Goal: Information Seeking & Learning: Learn about a topic

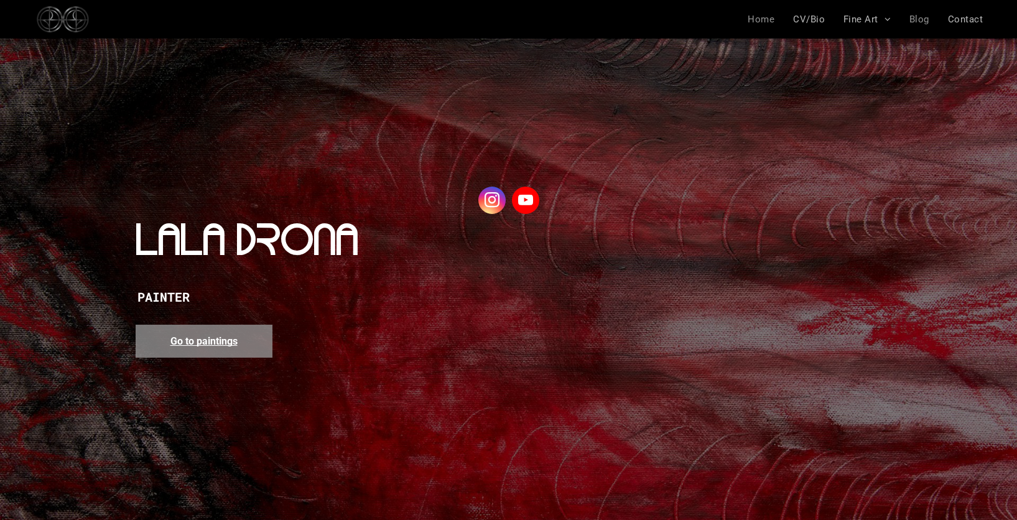
click at [925, 17] on span "Blog" at bounding box center [919, 19] width 20 height 11
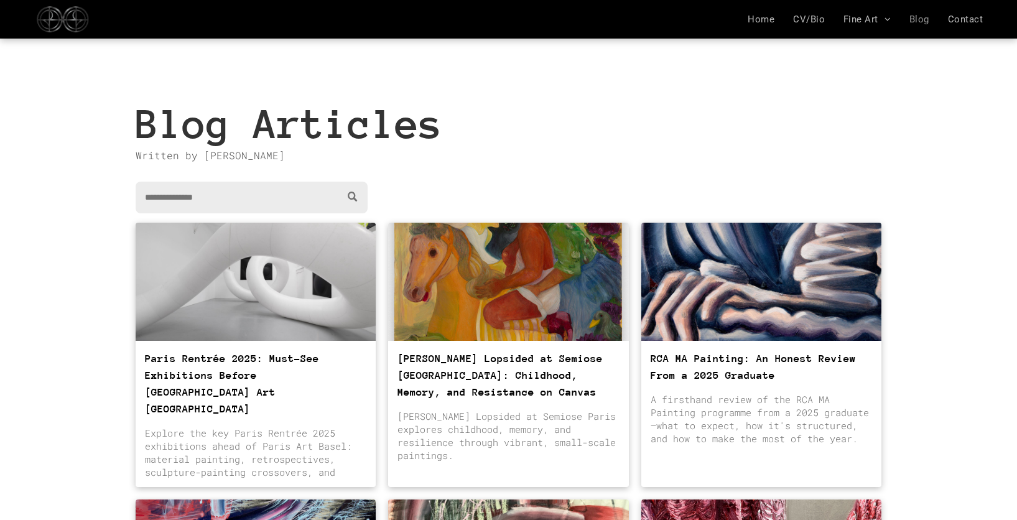
click at [279, 319] on div at bounding box center [255, 281] width 255 height 125
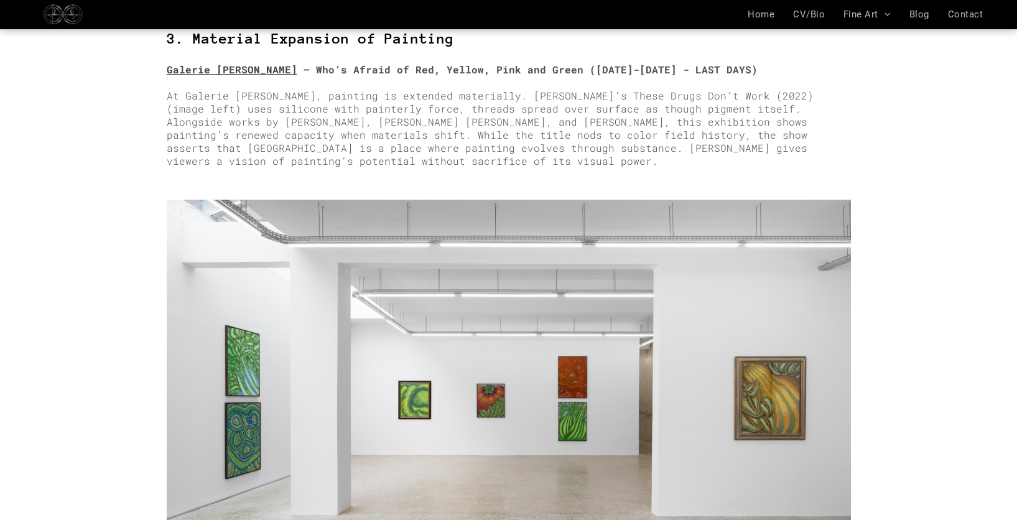
scroll to position [2743, 0]
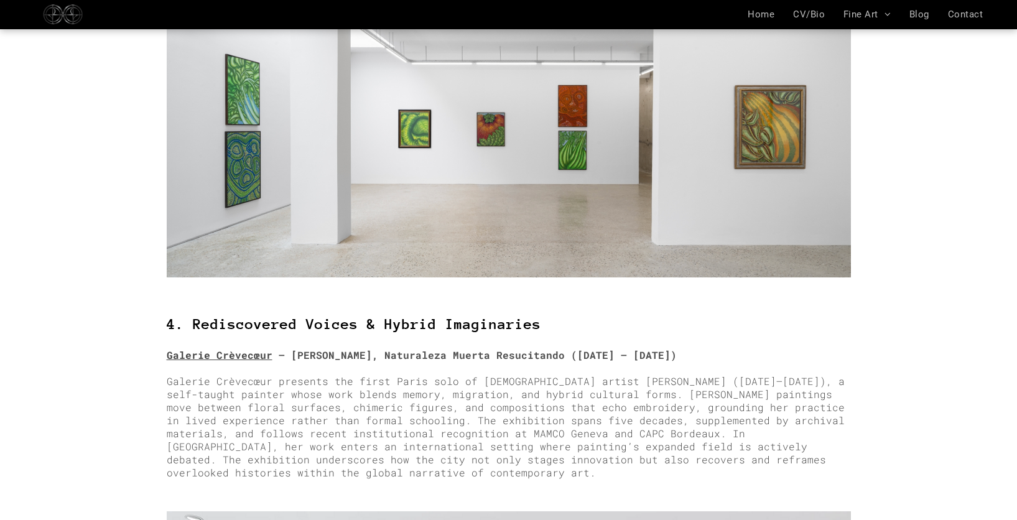
click at [518, 162] on img at bounding box center [509, 102] width 684 height 349
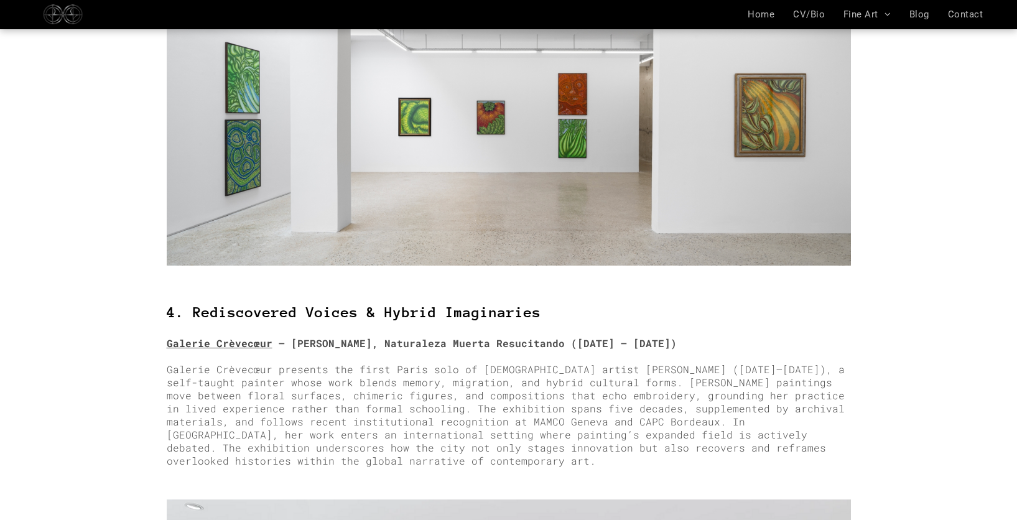
scroll to position [3092, 0]
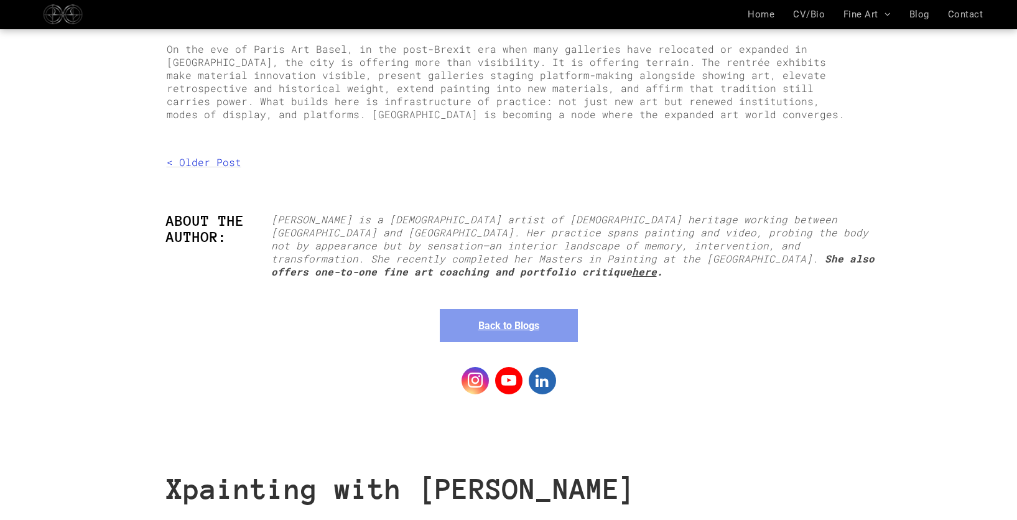
scroll to position [5775, 0]
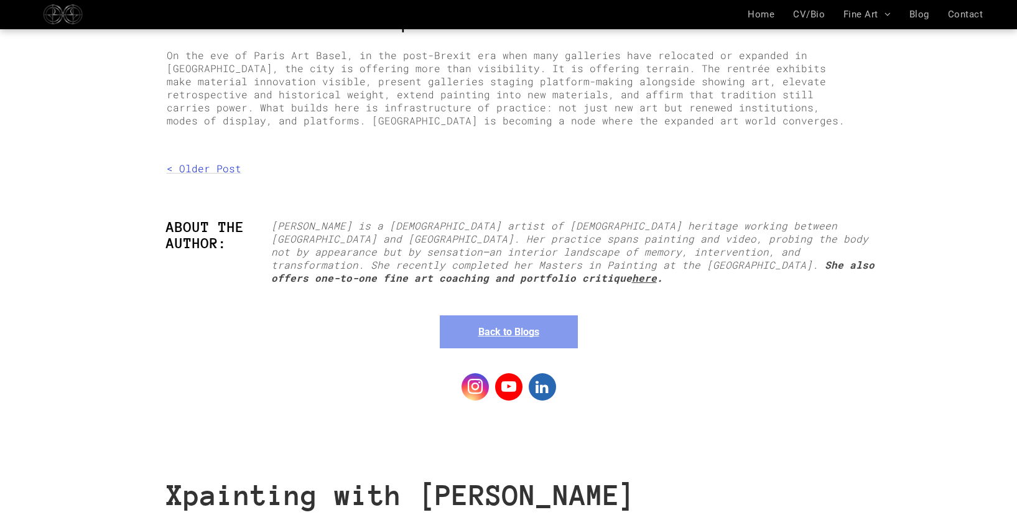
click at [657, 271] on strong "here" at bounding box center [644, 277] width 25 height 13
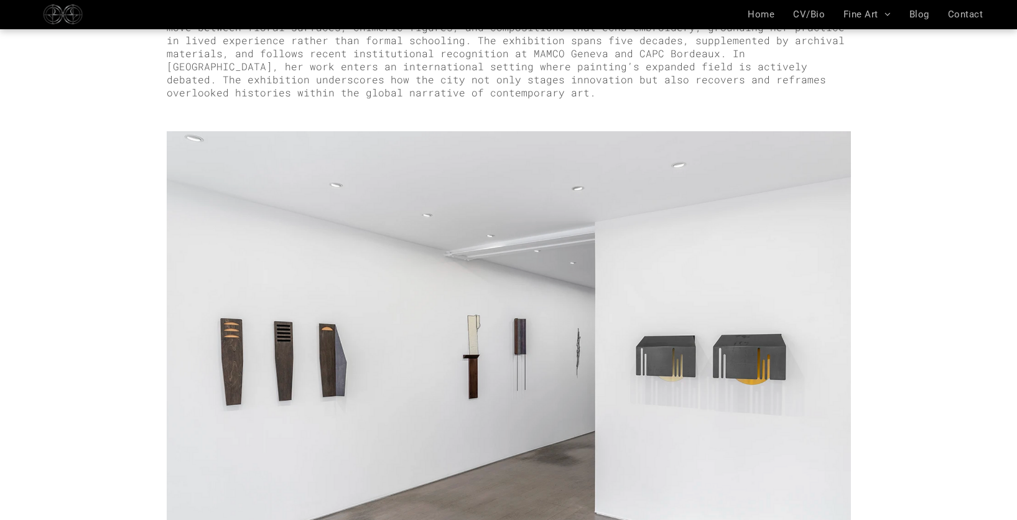
scroll to position [3507, 0]
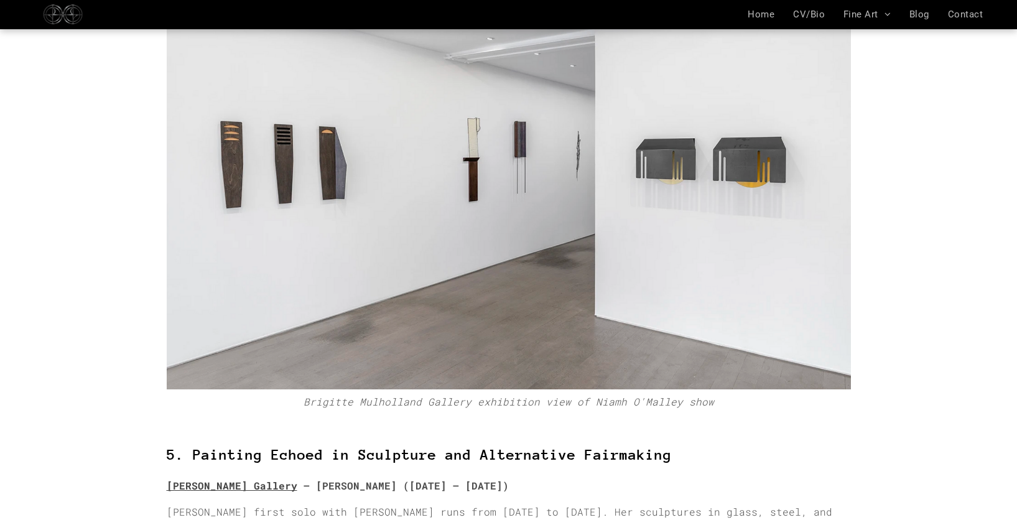
scroll to position [3799, 0]
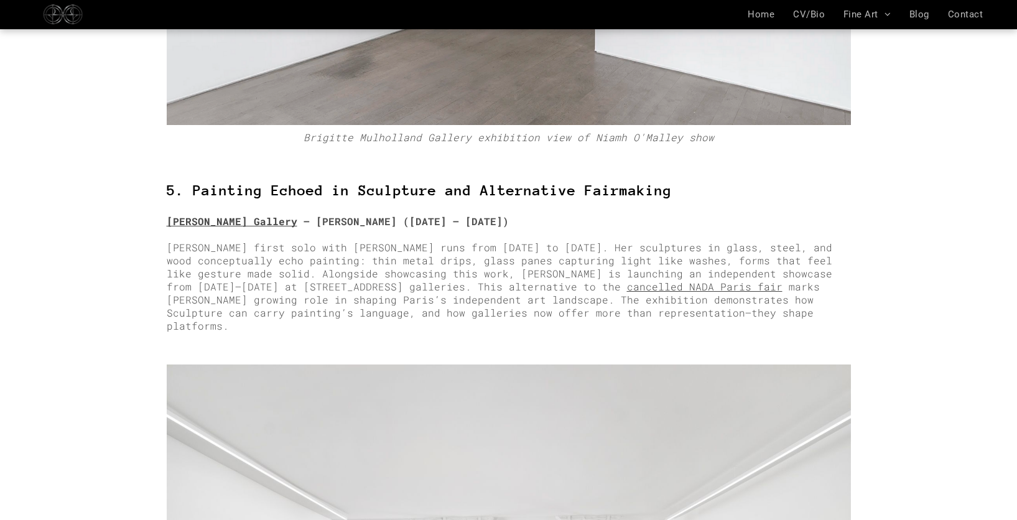
scroll to position [4027, 0]
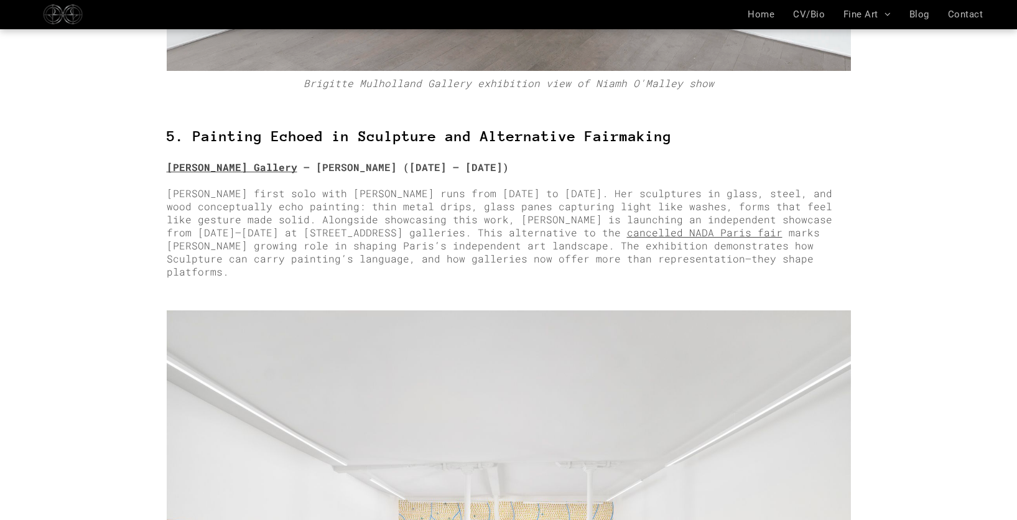
click at [209, 128] on span "5. Painting Echoed in Sculpture and Alternative Fairmaking" at bounding box center [419, 136] width 505 height 16
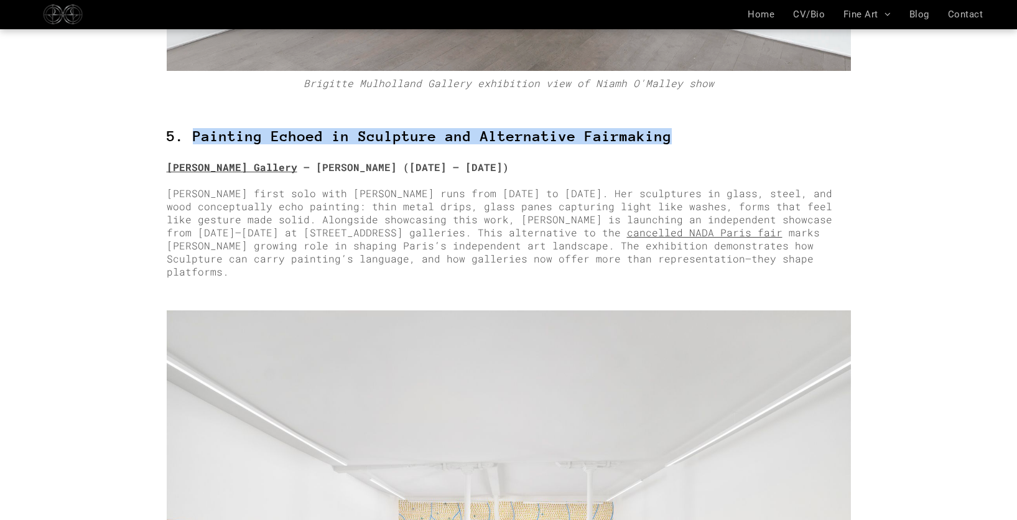
drag, startPoint x: 193, startPoint y: 80, endPoint x: 691, endPoint y: 89, distance: 498.3
click at [692, 96] on h3 "5. Painting Echoed in Sculpture and Alternative Fairmaking" at bounding box center [509, 128] width 684 height 65
copy span "Painting Echoed in Sculpture and Alternative Fairmaking"
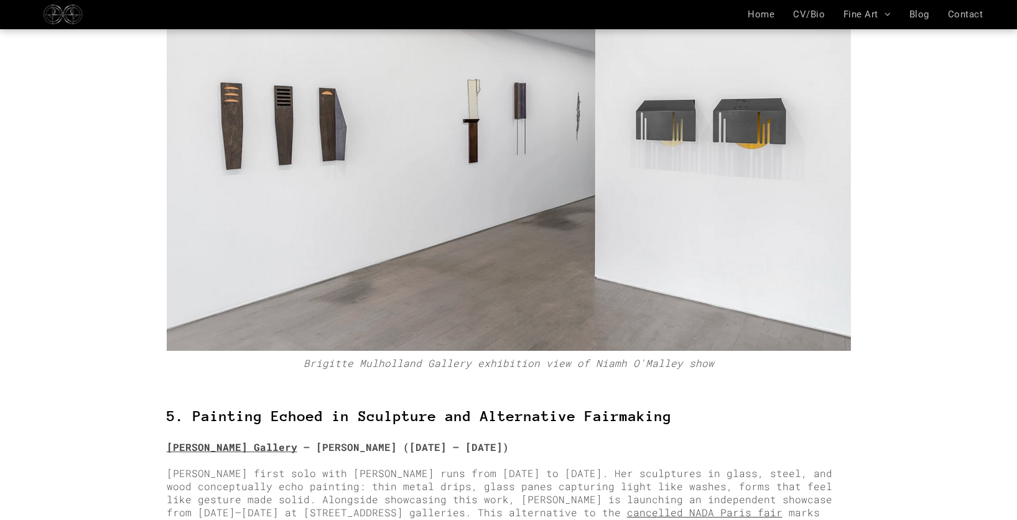
scroll to position [3750, 0]
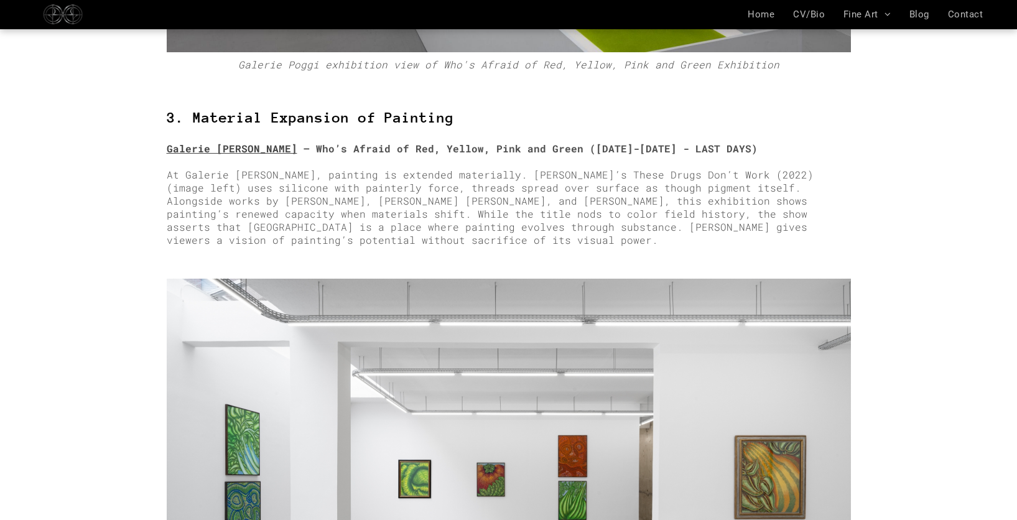
scroll to position [2765, 0]
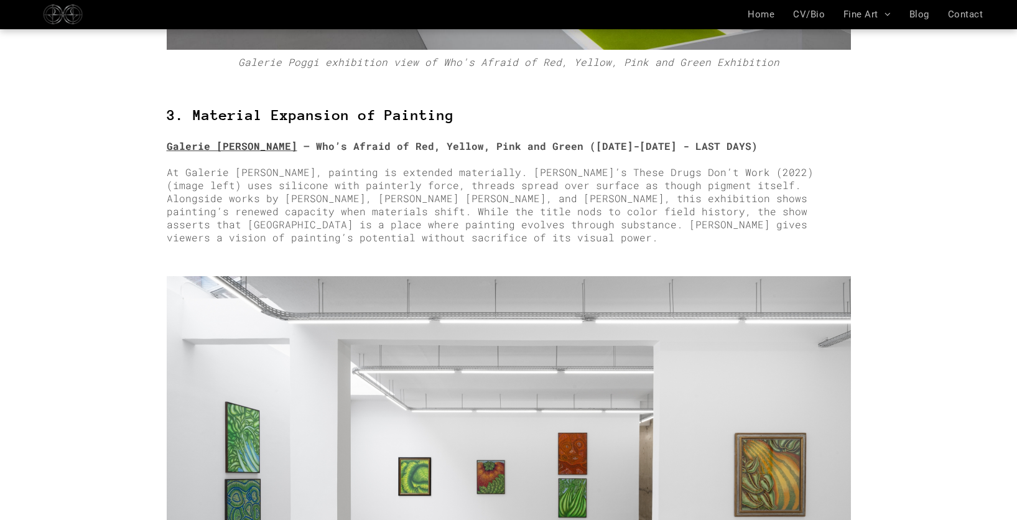
click at [791, 165] on span "At Galerie [PERSON_NAME], painting is extended materially. [PERSON_NAME]’s Thes…" at bounding box center [490, 204] width 647 height 78
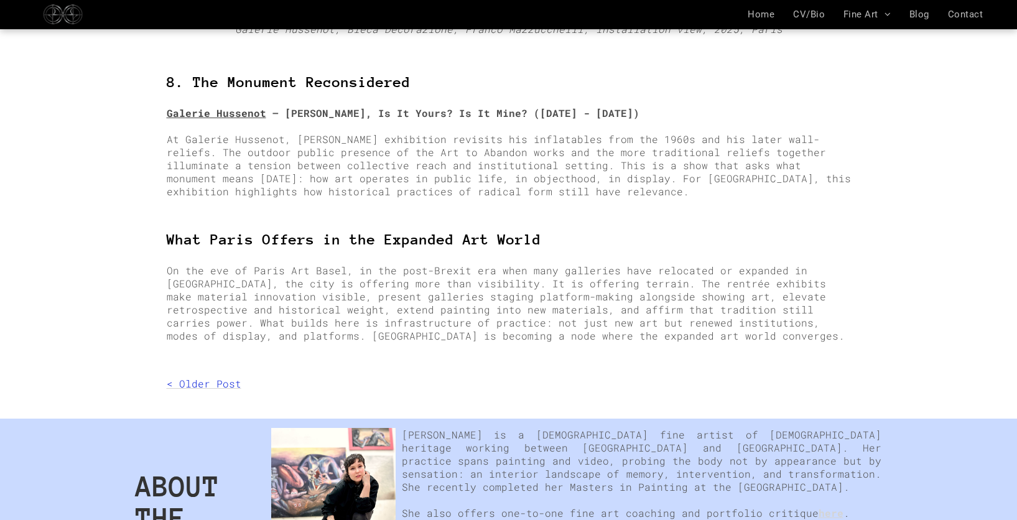
scroll to position [6340, 0]
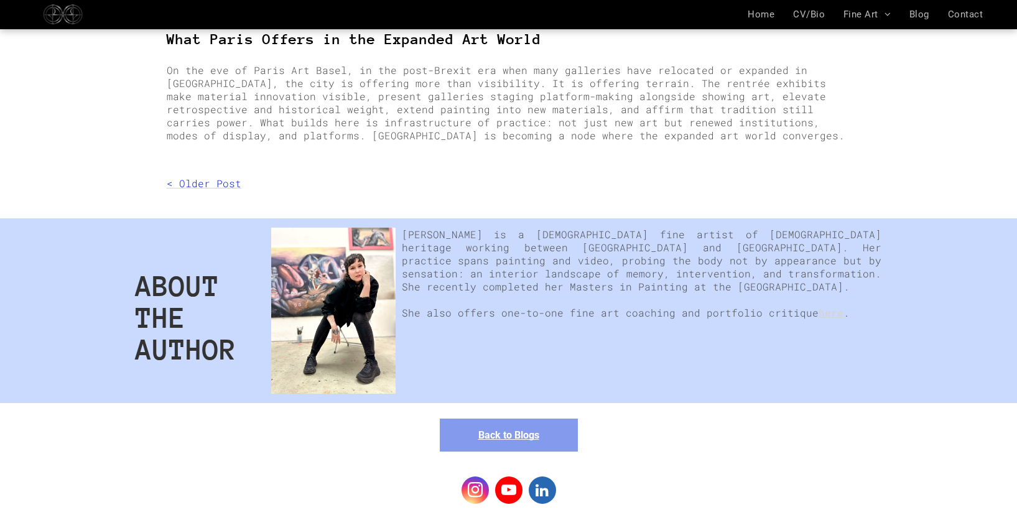
scroll to position [6552, 0]
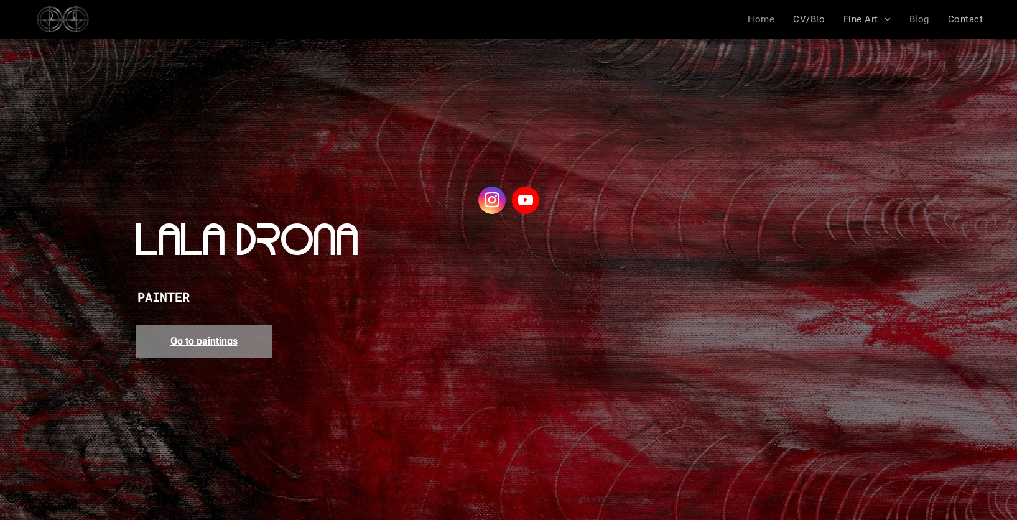
click at [917, 19] on span "Blog" at bounding box center [919, 19] width 20 height 11
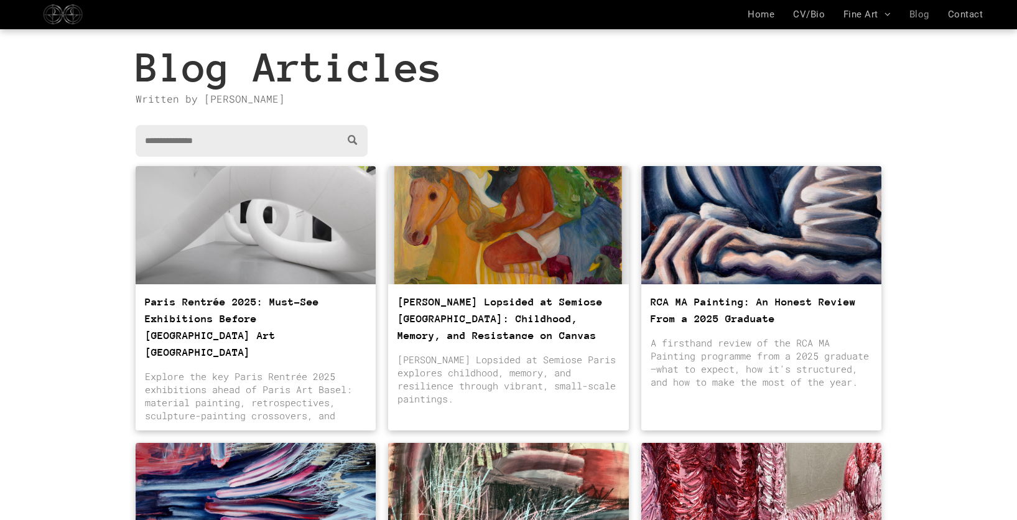
scroll to position [98, 0]
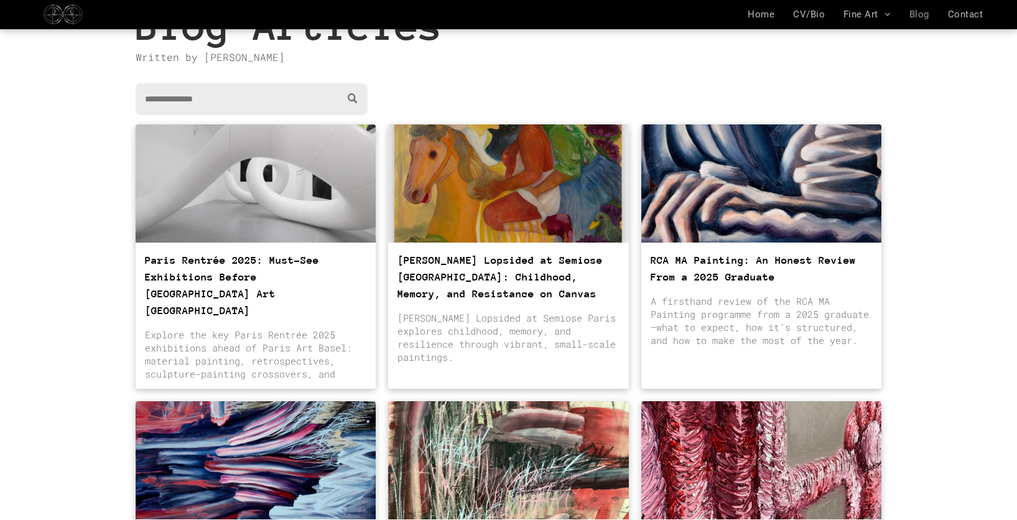
click at [279, 178] on div at bounding box center [255, 183] width 255 height 125
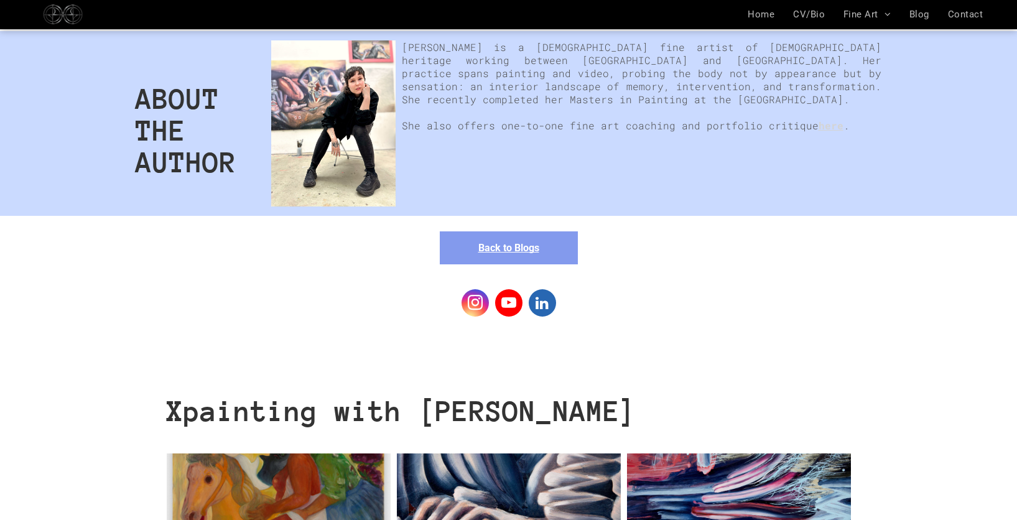
scroll to position [6736, 0]
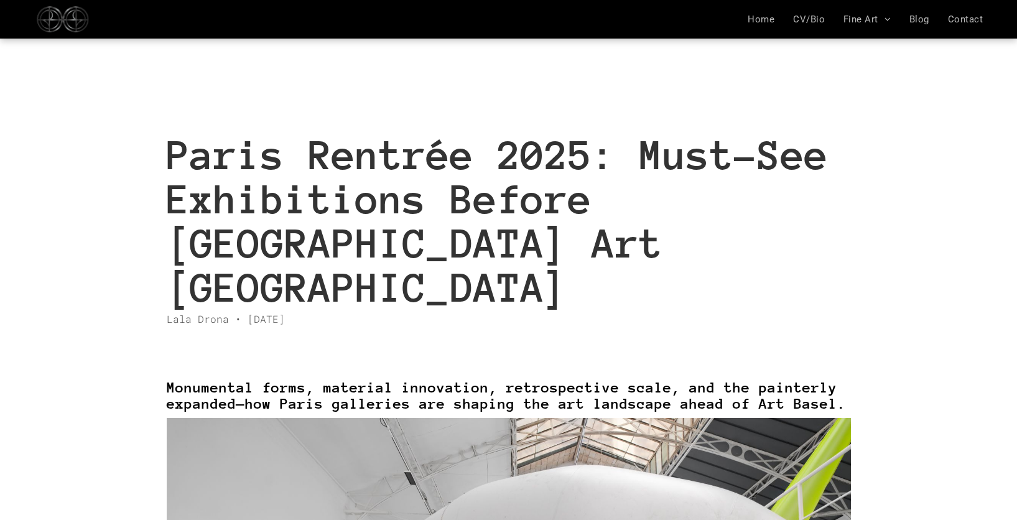
scroll to position [33, 0]
